Goal: Use online tool/utility: Utilize a website feature to perform a specific function

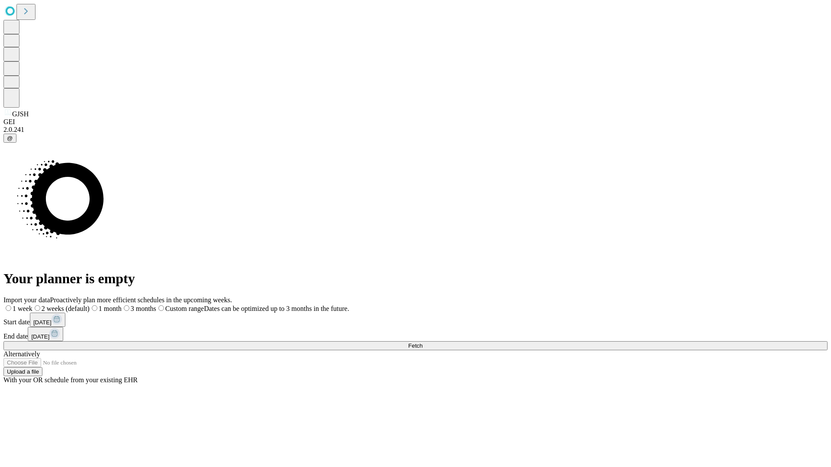
click at [422, 343] on span "Fetch" at bounding box center [415, 346] width 14 height 6
